Goal: Task Accomplishment & Management: Use online tool/utility

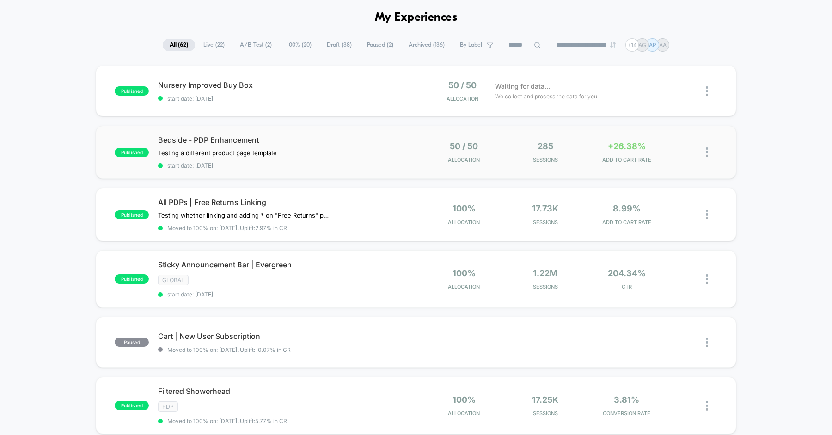
scroll to position [31, 0]
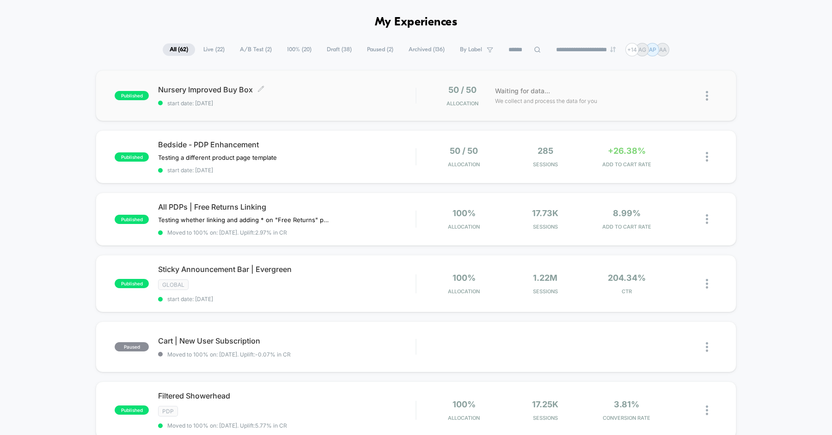
click at [326, 88] on span "Nursery Improved Buy Box Click to edit experience details" at bounding box center [286, 89] width 257 height 9
